Goal: Entertainment & Leisure: Browse casually

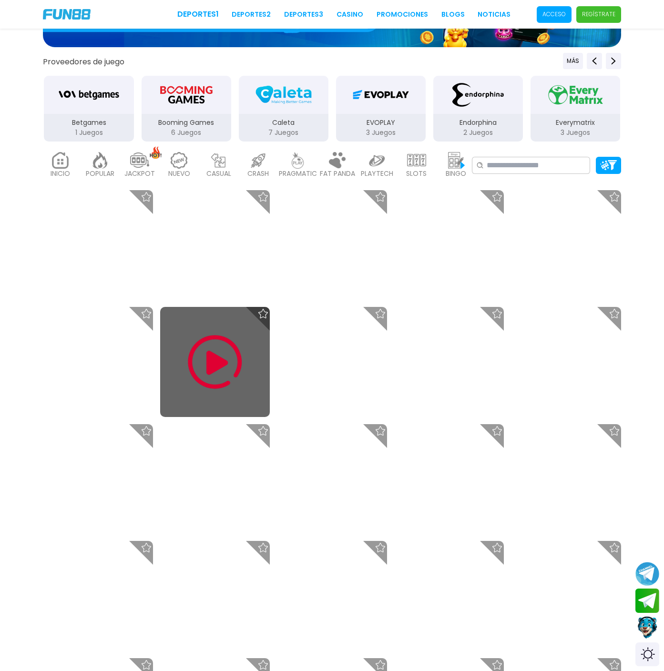
scroll to position [248, 0]
